Goal: Task Accomplishment & Management: Use online tool/utility

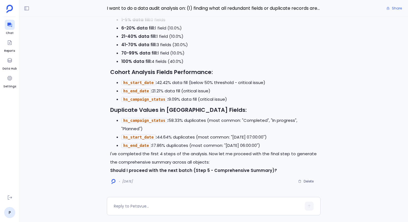
scroll to position [-1908, 0]
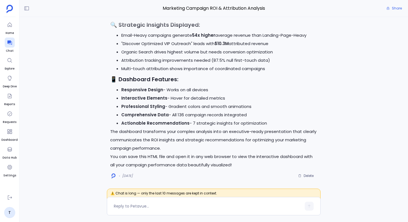
scroll to position [-1526, 0]
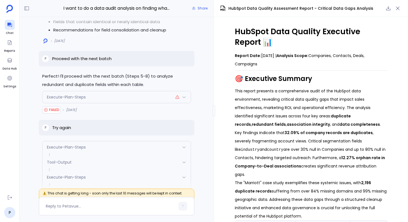
scroll to position [-7091, 0]
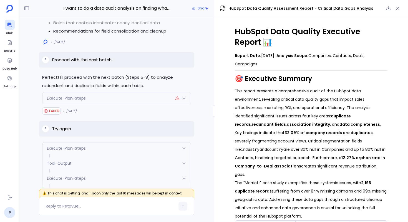
click at [186, 104] on div "Execute-Plan-Steps" at bounding box center [116, 98] width 148 height 12
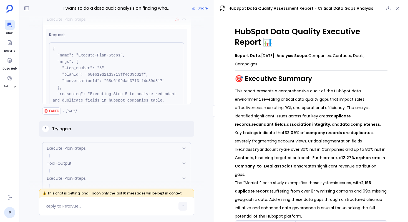
scroll to position [55, 0]
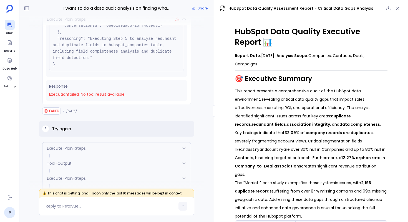
click at [151, 25] on div "Execute-Plan-Steps" at bounding box center [116, 19] width 148 height 12
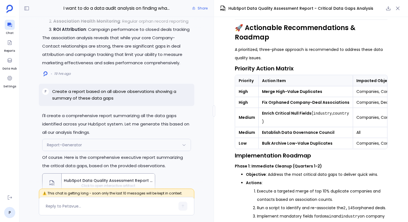
scroll to position [0, 0]
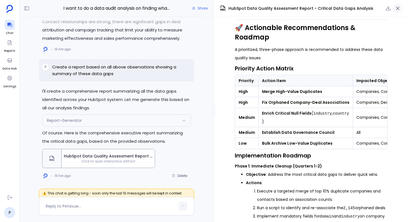
click at [395, 9] on icon "button" at bounding box center [398, 9] width 6 height 6
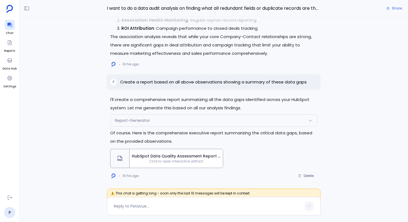
click at [204, 159] on span "Click to open interactive artifact" at bounding box center [176, 161] width 93 height 4
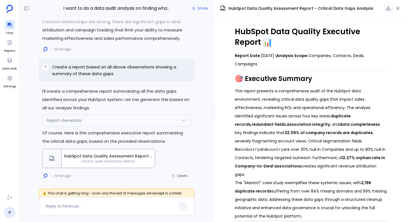
click at [388, 8] on icon "button" at bounding box center [389, 8] width 4 height 4
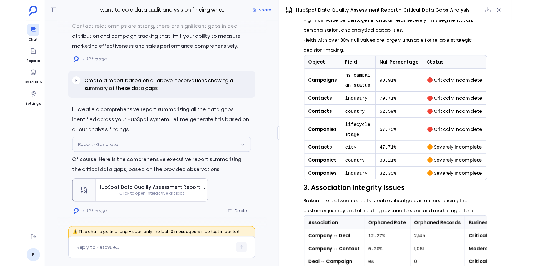
scroll to position [351, 0]
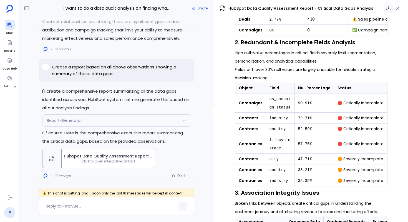
click at [388, 9] on icon "button" at bounding box center [389, 9] width 6 height 6
click at [397, 8] on icon "button" at bounding box center [398, 9] width 6 height 6
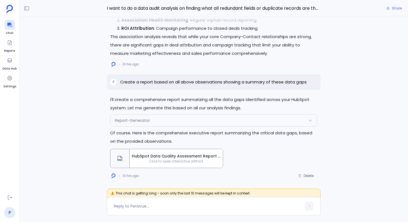
click at [180, 157] on span "HubSpot Data Quality Assessment Report - Critical Data Gaps Analysis" at bounding box center [176, 156] width 89 height 6
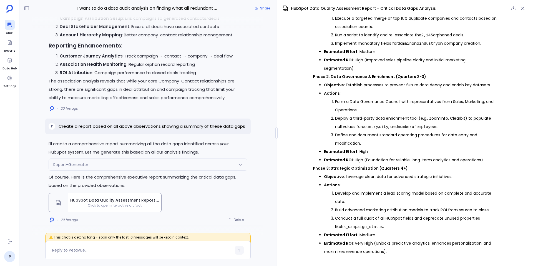
scroll to position [50, 0]
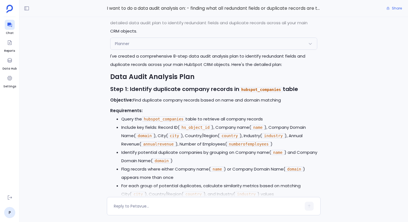
scroll to position [-1176, 0]
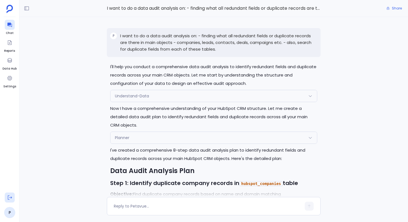
click at [9, 195] on icon at bounding box center [10, 197] width 6 height 6
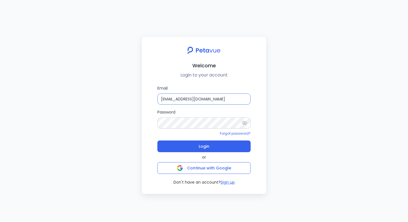
click at [180, 101] on input "support+phunware@petavue.com" at bounding box center [203, 98] width 93 height 11
type input "support_eval_ts@petavue.com"
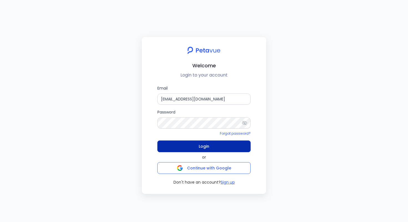
click at [216, 148] on button "Login" at bounding box center [203, 146] width 93 height 12
